Goal: Task Accomplishment & Management: Complete application form

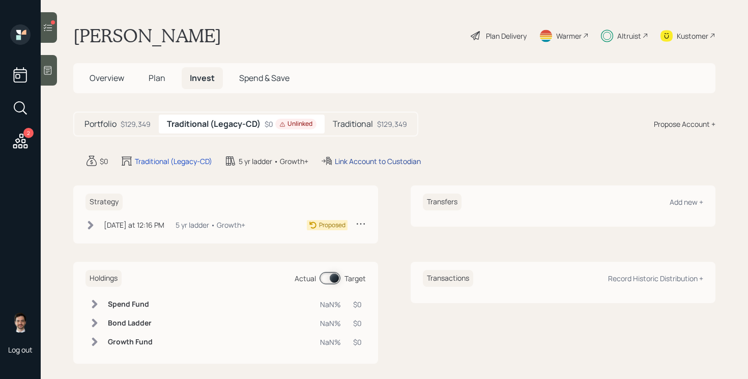
click at [348, 161] on div "Link Account to Custodian" at bounding box center [378, 161] width 86 height 11
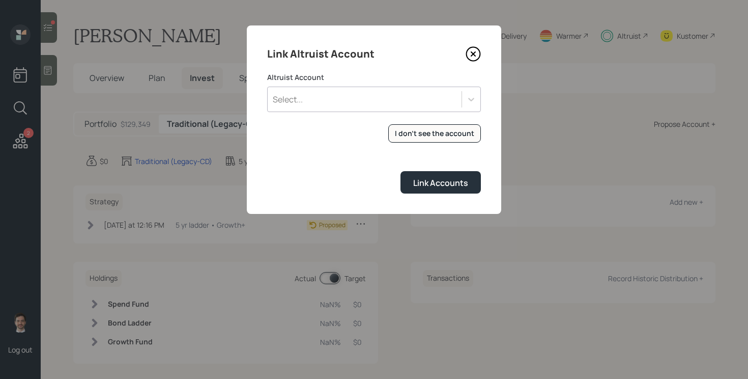
click at [371, 94] on div "Select..." at bounding box center [365, 99] width 194 height 17
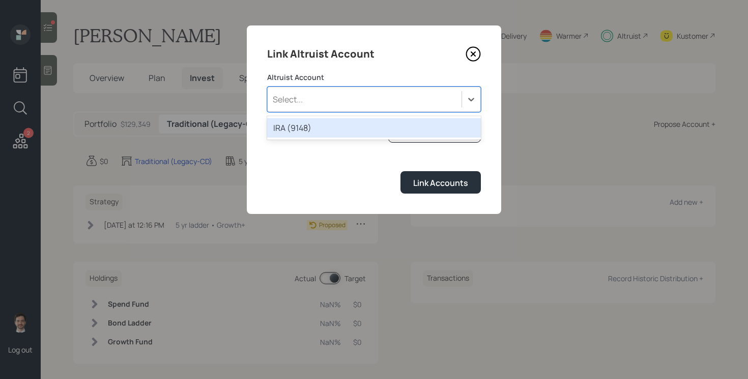
click at [344, 124] on div "IRA (9148)" at bounding box center [374, 127] width 214 height 19
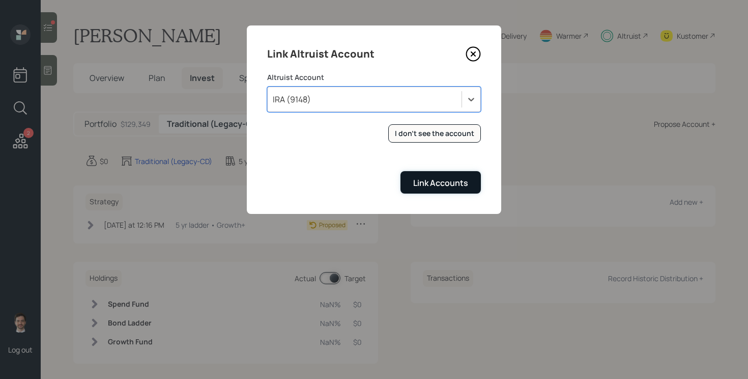
click at [453, 183] on div "Link Accounts" at bounding box center [440, 182] width 55 height 11
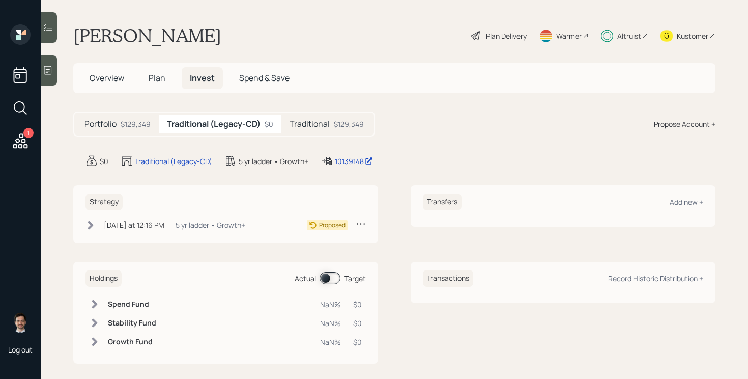
click at [14, 144] on icon at bounding box center [20, 140] width 15 height 15
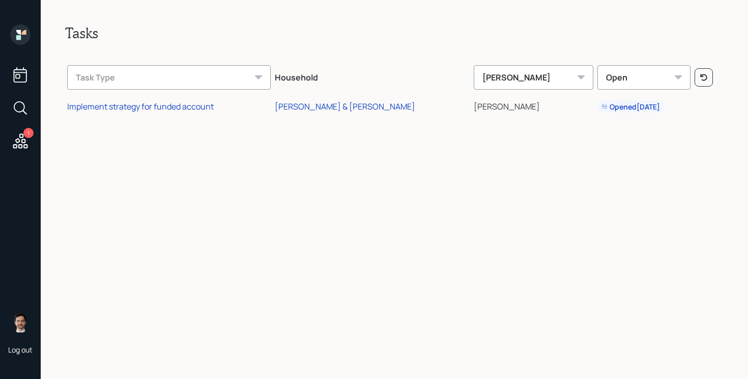
click at [288, 49] on div "Tasks Task Type Household [PERSON_NAME] Open Implement strategy for funded acco…" at bounding box center [394, 189] width 707 height 379
